Goal: Information Seeking & Learning: Learn about a topic

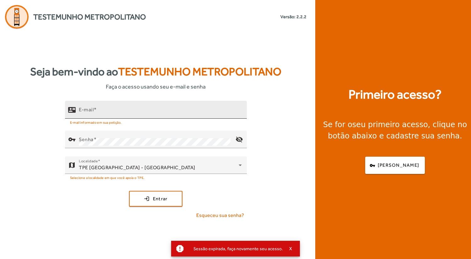
click at [118, 106] on div "E-mail" at bounding box center [160, 110] width 163 height 18
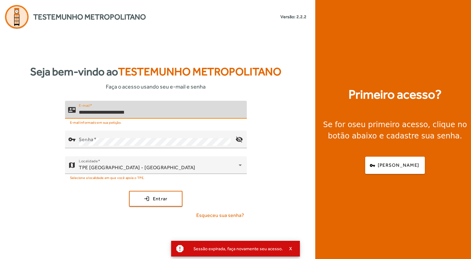
type input "**********"
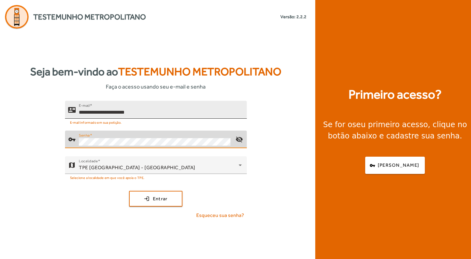
click at [129, 191] on button "login Entrar" at bounding box center [155, 199] width 53 height 16
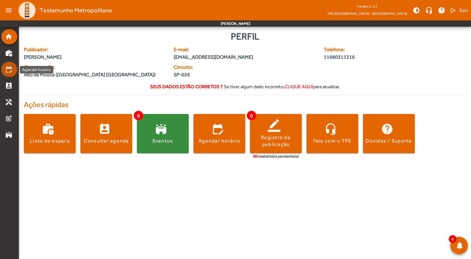
click at [9, 72] on mat-icon "edit_calendar" at bounding box center [9, 70] width 8 height 8
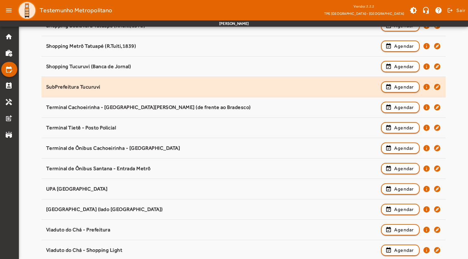
scroll to position [774, 0]
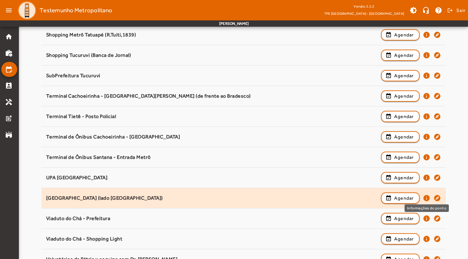
click at [426, 196] on mat-icon "info" at bounding box center [426, 198] width 8 height 8
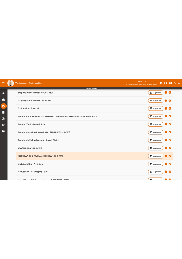
scroll to position [0, 0]
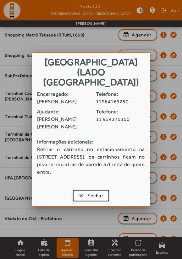
click at [38, 66] on h1 "[GEOGRAPHIC_DATA] (lado [GEOGRAPHIC_DATA])" at bounding box center [90, 71] width 117 height 37
click at [78, 191] on span "button" at bounding box center [90, 195] width 35 height 15
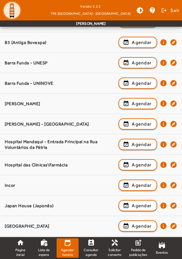
scroll to position [105, 0]
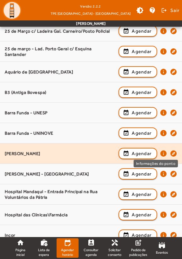
click at [163, 153] on mat-icon "info" at bounding box center [163, 154] width 8 height 8
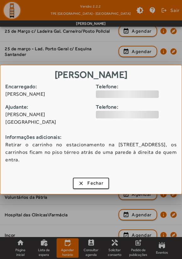
scroll to position [0, 0]
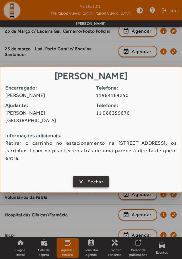
click at [87, 174] on span "button" at bounding box center [90, 181] width 35 height 15
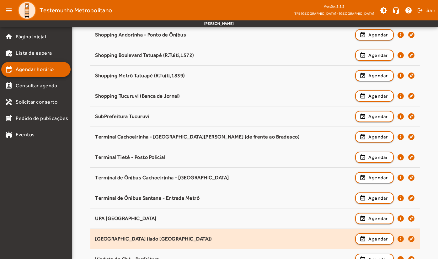
scroll to position [785, 0]
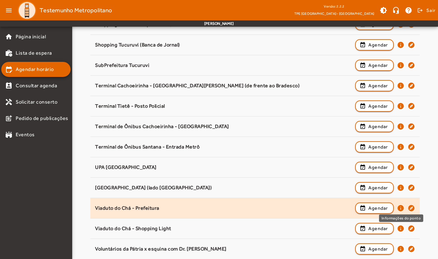
click at [400, 208] on mat-icon "info" at bounding box center [401, 208] width 8 height 8
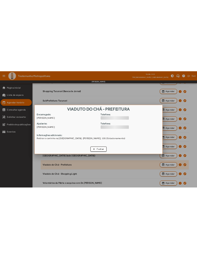
scroll to position [0, 0]
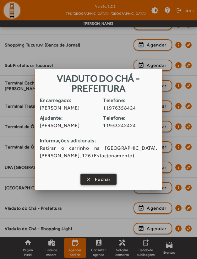
click at [99, 183] on span "Fechar" at bounding box center [103, 179] width 16 height 7
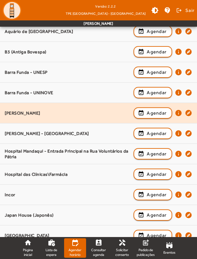
scroll to position [136, 0]
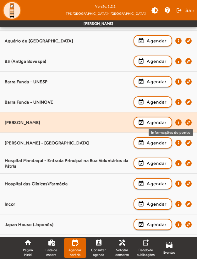
click at [177, 121] on mat-icon "info" at bounding box center [178, 123] width 8 height 8
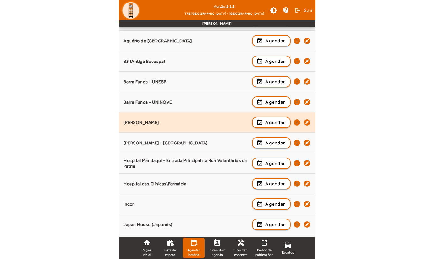
scroll to position [0, 0]
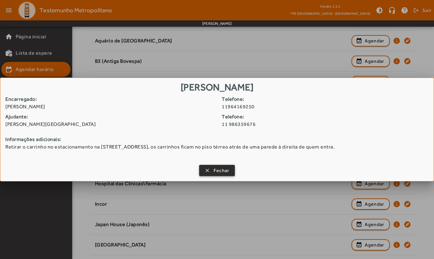
click at [216, 172] on span "Fechar" at bounding box center [222, 170] width 16 height 7
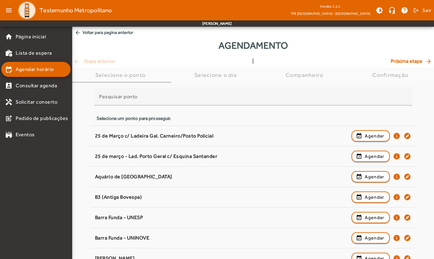
scroll to position [136, 0]
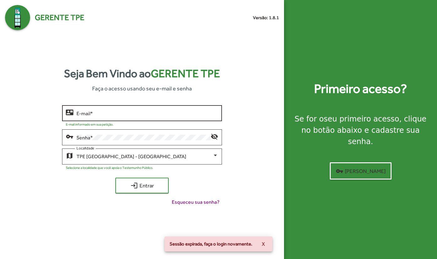
click at [106, 112] on input "E-mail *" at bounding box center [148, 113] width 142 height 6
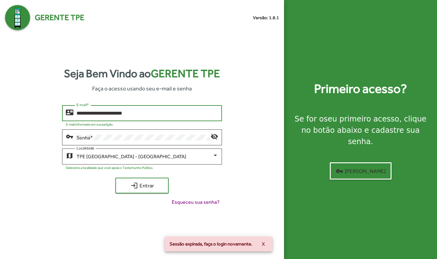
type input "**********"
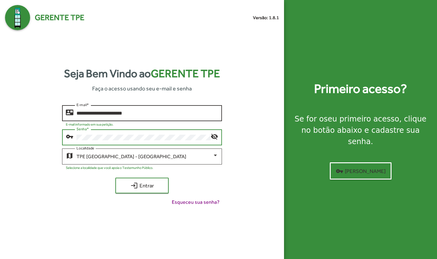
click at [115, 178] on button "login Entrar" at bounding box center [141, 186] width 53 height 16
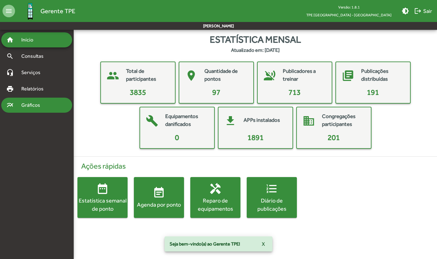
click at [26, 104] on span "Gráficos" at bounding box center [33, 105] width 31 height 8
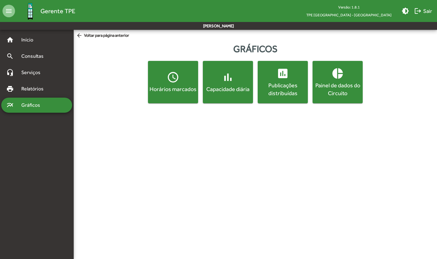
click at [22, 104] on span "Gráficos" at bounding box center [33, 105] width 31 height 8
click at [163, 87] on div "Horários marcados" at bounding box center [173, 89] width 48 height 8
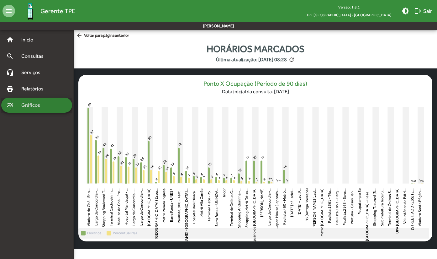
click at [36, 103] on span "Gráficos" at bounding box center [33, 105] width 31 height 8
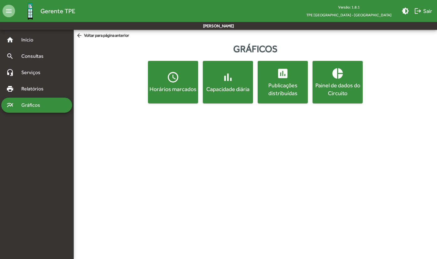
click at [223, 93] on div "Capacidade diária" at bounding box center [228, 89] width 48 height 8
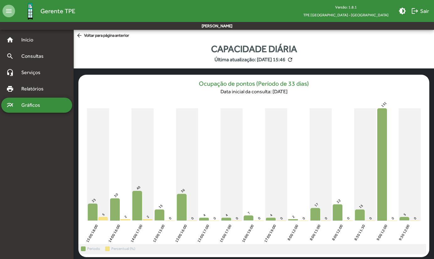
click at [25, 100] on div "multiline_chart Gráficos" at bounding box center [36, 105] width 71 height 15
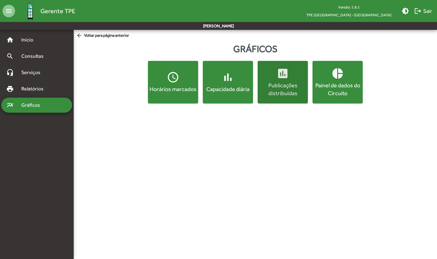
click at [287, 92] on div "Publicações distribuídas" at bounding box center [283, 89] width 48 height 16
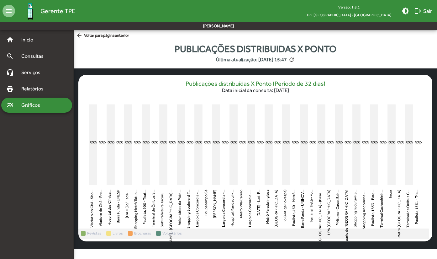
click at [24, 111] on div "multiline_chart Gráficos" at bounding box center [36, 105] width 71 height 15
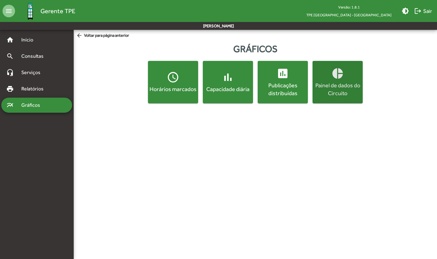
click at [332, 95] on div "Painel de dados do Circuito" at bounding box center [338, 89] width 48 height 16
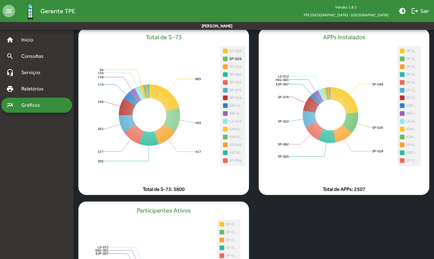
scroll to position [45, 0]
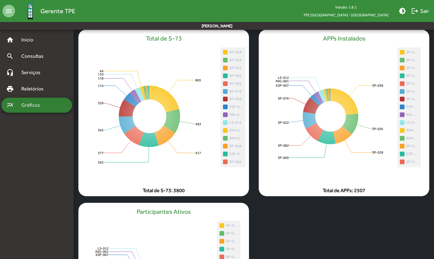
click at [32, 104] on span "Gráficos" at bounding box center [33, 105] width 31 height 8
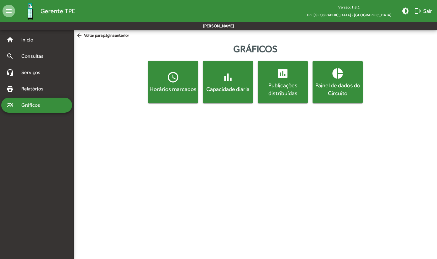
click at [175, 95] on button "access_time Horários marcados" at bounding box center [173, 82] width 50 height 42
